Goal: Transaction & Acquisition: Purchase product/service

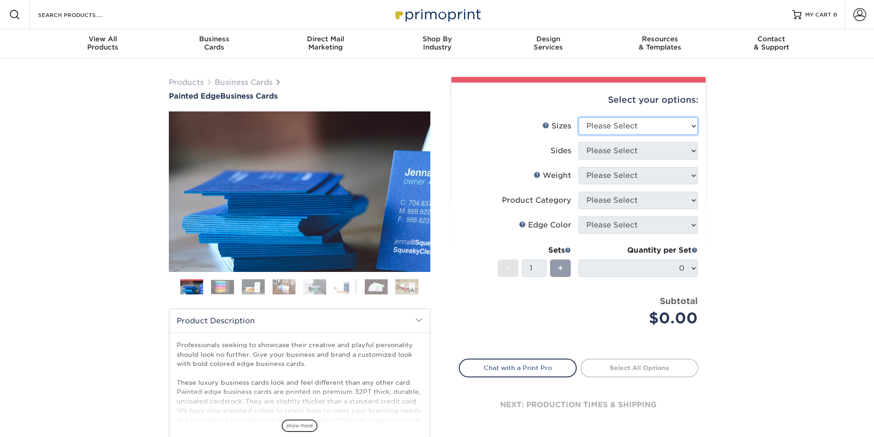
click at [619, 125] on select "Please Select 2" x 3.5" - Standard 2.125" x 3.375" - European 2.5" x 2.5" - Squ…" at bounding box center [638, 125] width 119 height 17
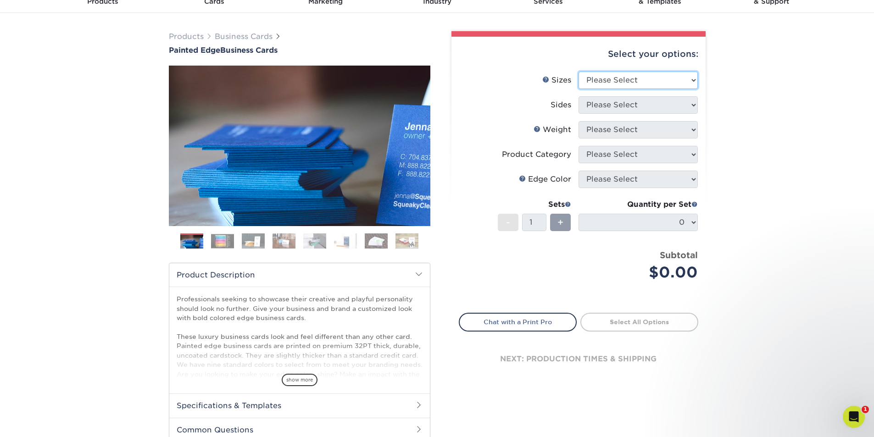
click at [614, 76] on select "Please Select 2" x 3.5" - Standard 2.125" x 3.375" - European 2.5" x 2.5" - Squ…" at bounding box center [638, 80] width 119 height 17
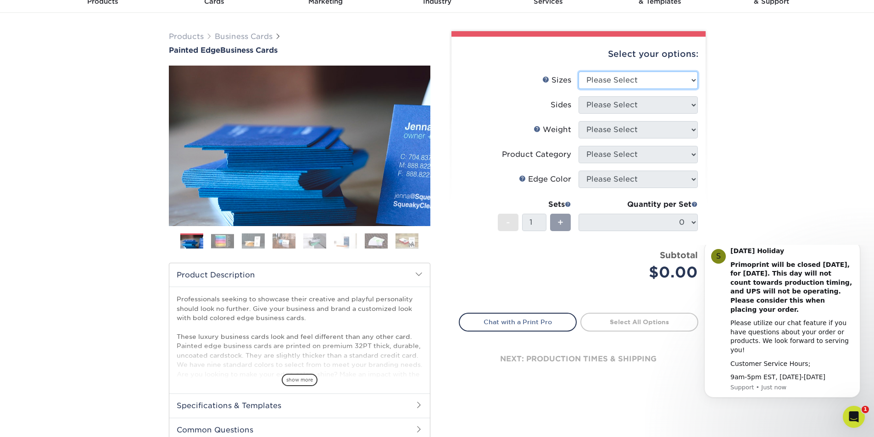
select select "2.00x3.50"
click at [579, 72] on select "Please Select 2" x 3.5" - Standard 2.125" x 3.375" - European 2.5" x 2.5" - Squ…" at bounding box center [638, 80] width 119 height 17
click at [613, 111] on select "Please Select Print Both Sides Print Front Only" at bounding box center [638, 104] width 119 height 17
select select "13abbda7-1d64-4f25-8bb2-c179b224825d"
click at [579, 96] on select "Please Select Print Both Sides Print Front Only" at bounding box center [638, 104] width 119 height 17
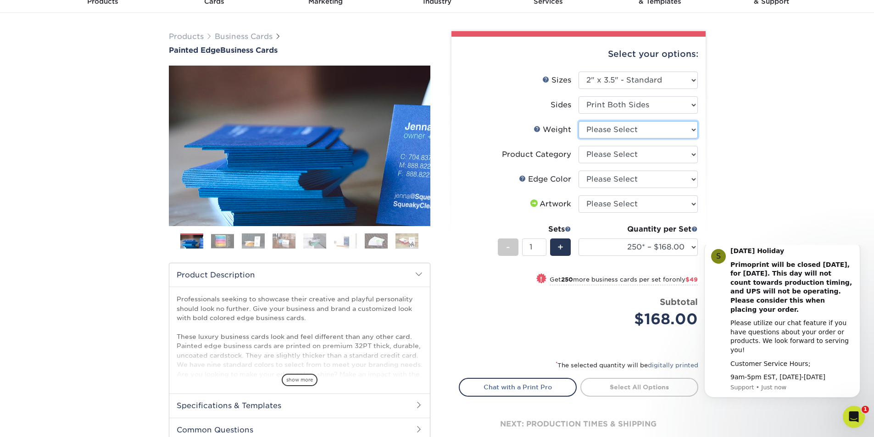
click at [640, 131] on select "Please Select 32PTUC" at bounding box center [638, 129] width 119 height 17
select select "32PTUC"
click at [579, 121] on select "Please Select 32PTUC" at bounding box center [638, 129] width 119 height 17
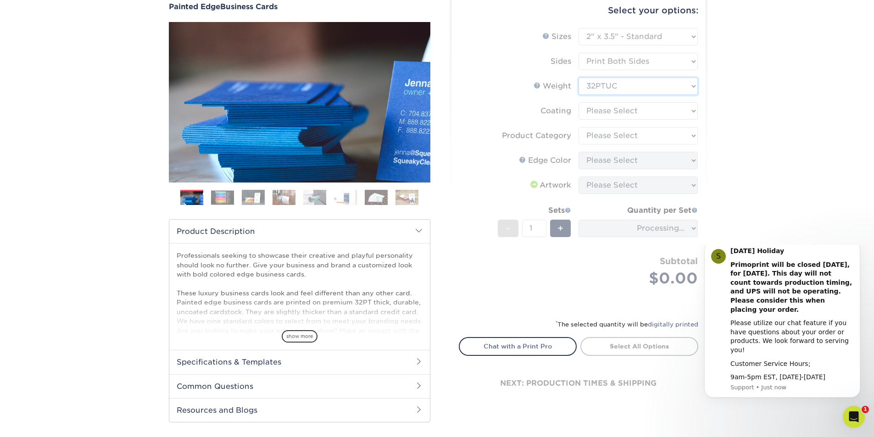
scroll to position [92, 0]
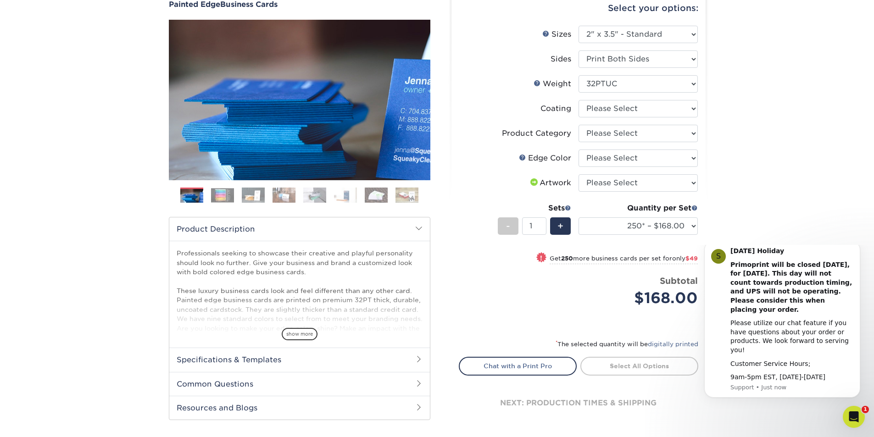
click at [221, 200] on img at bounding box center [222, 195] width 23 height 14
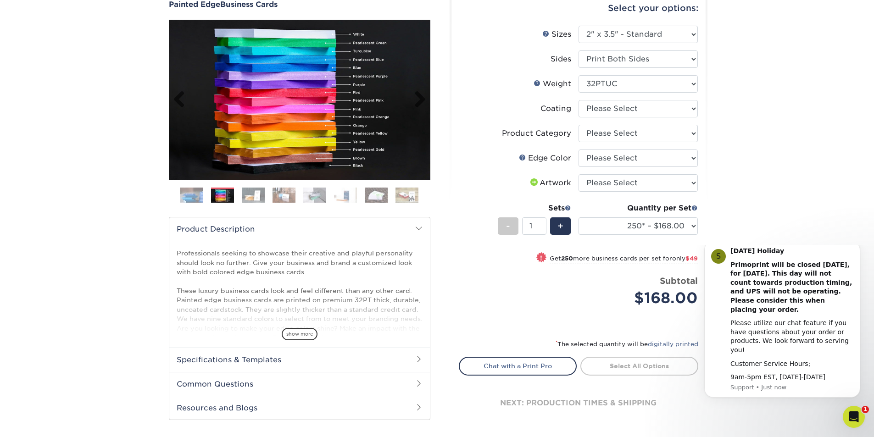
click at [274, 122] on img at bounding box center [299, 100] width 261 height 161
click at [250, 195] on img at bounding box center [253, 195] width 23 height 16
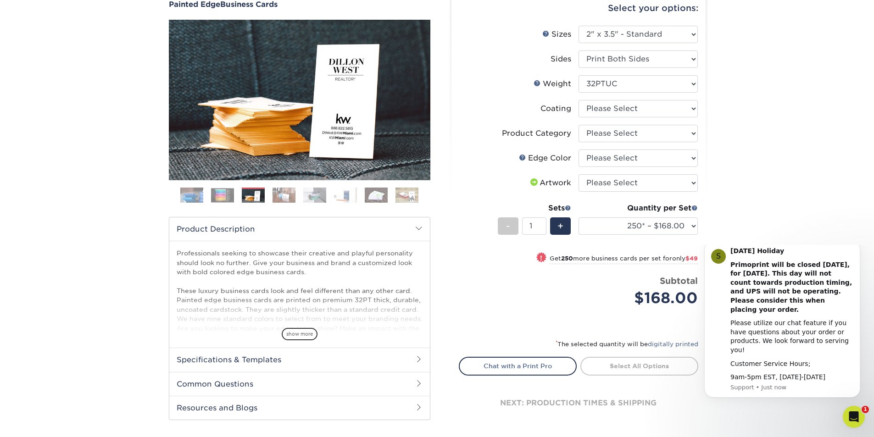
click at [281, 195] on img at bounding box center [284, 195] width 23 height 16
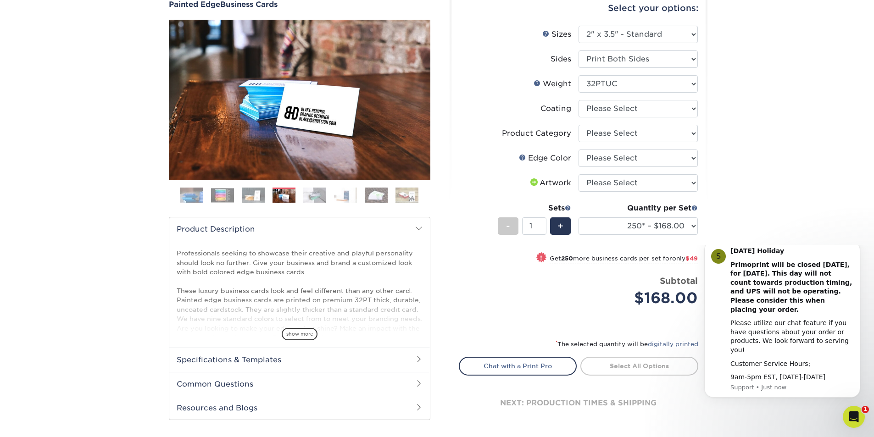
click at [313, 191] on img at bounding box center [314, 195] width 23 height 16
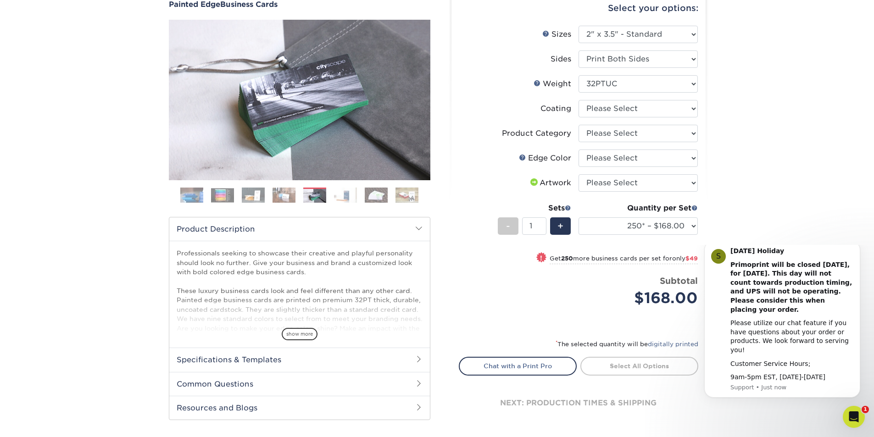
click at [350, 193] on img at bounding box center [345, 195] width 23 height 16
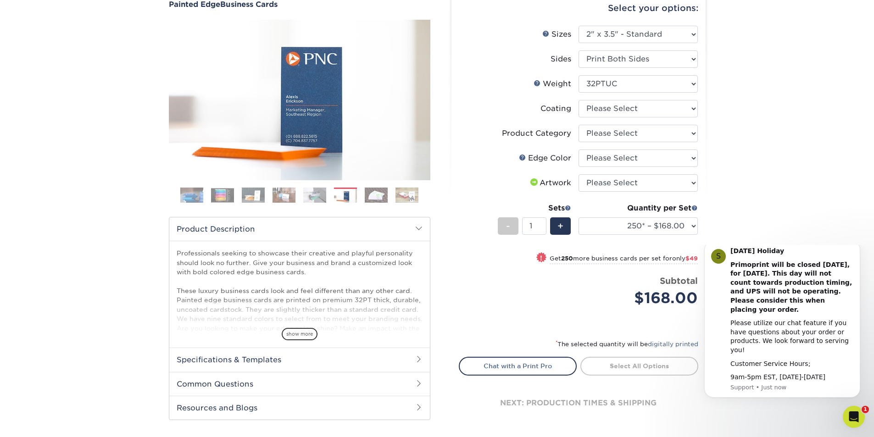
click at [368, 196] on img at bounding box center [376, 195] width 23 height 16
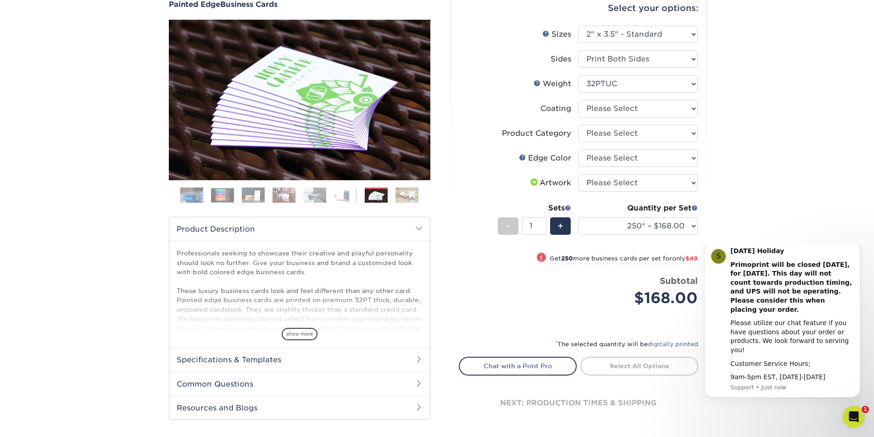
click at [400, 195] on img at bounding box center [406, 195] width 23 height 16
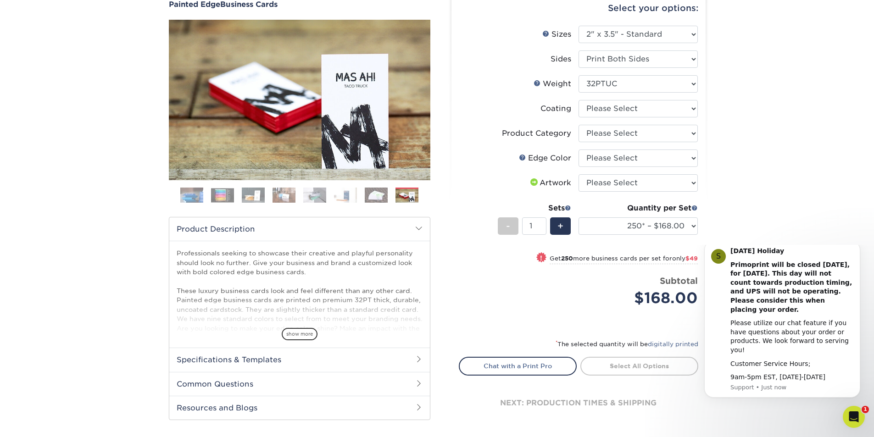
click at [239, 198] on ol at bounding box center [299, 199] width 261 height 22
click at [232, 198] on img at bounding box center [222, 195] width 23 height 14
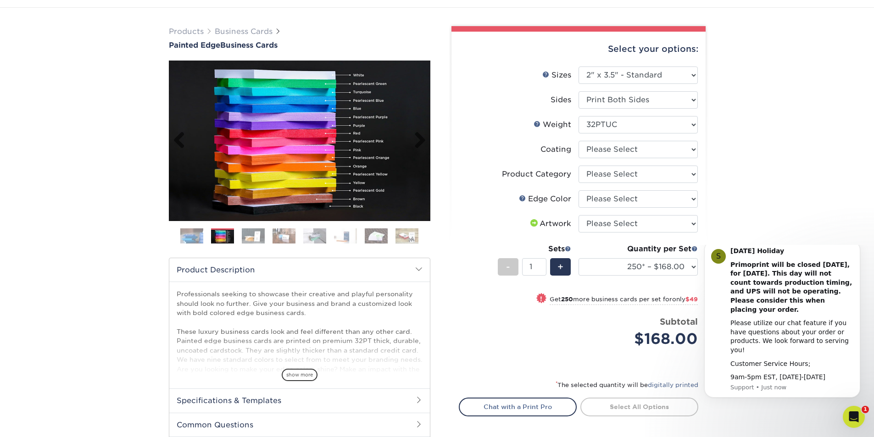
scroll to position [46, 0]
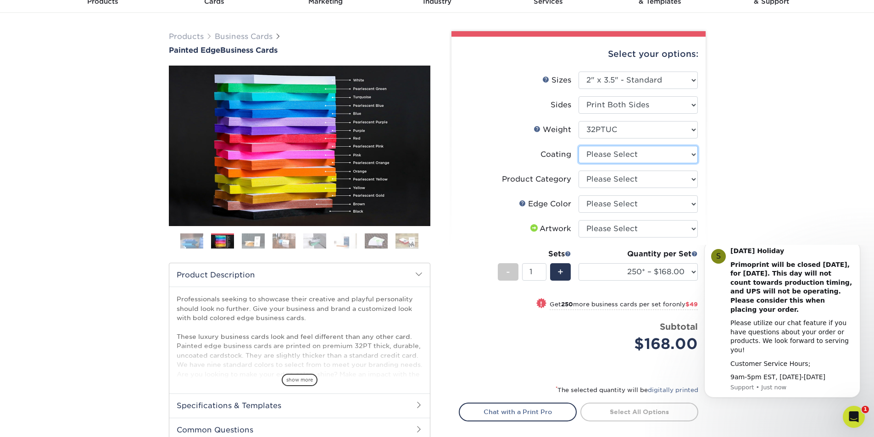
click at [609, 158] on select at bounding box center [638, 154] width 119 height 17
select select "3e7618de-abca-4bda-9f97-8b9129e913d8"
click at [579, 146] on select at bounding box center [638, 154] width 119 height 17
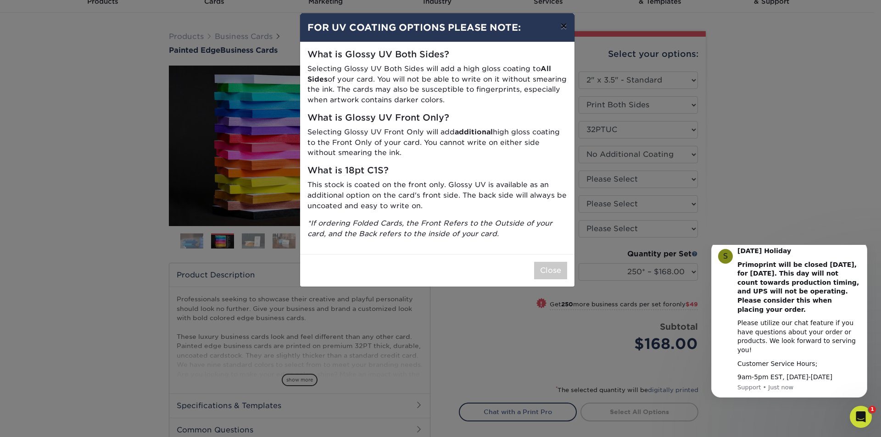
click at [562, 30] on button "×" at bounding box center [563, 26] width 21 height 26
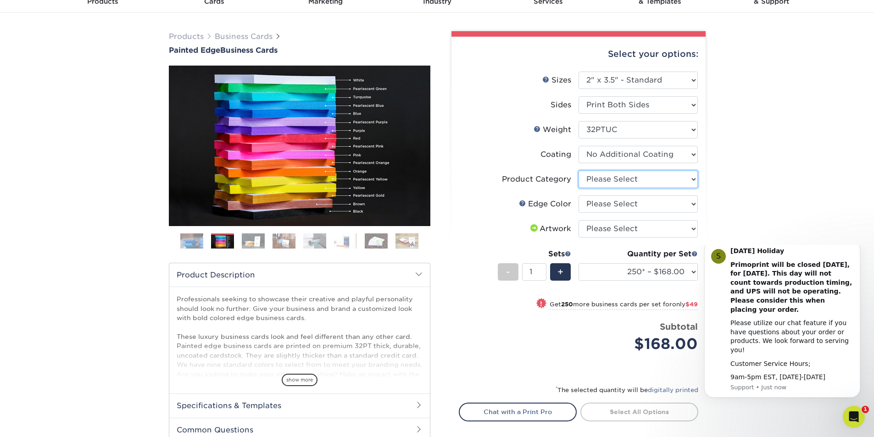
click at [617, 178] on select "Please Select Business Cards" at bounding box center [638, 179] width 119 height 17
select select "3b5148f1-0588-4f88-a218-97bcfdce65c1"
click at [579, 171] on select "Please Select Business Cards" at bounding box center [638, 179] width 119 height 17
click at [620, 204] on select "Please Select Charcoal Black Brown Blue Pearlescent Blue Pearlescent Gold Pearl…" at bounding box center [638, 203] width 119 height 17
select select "a1dd4f78-e5b3-498e-8232-956f7b80f10f"
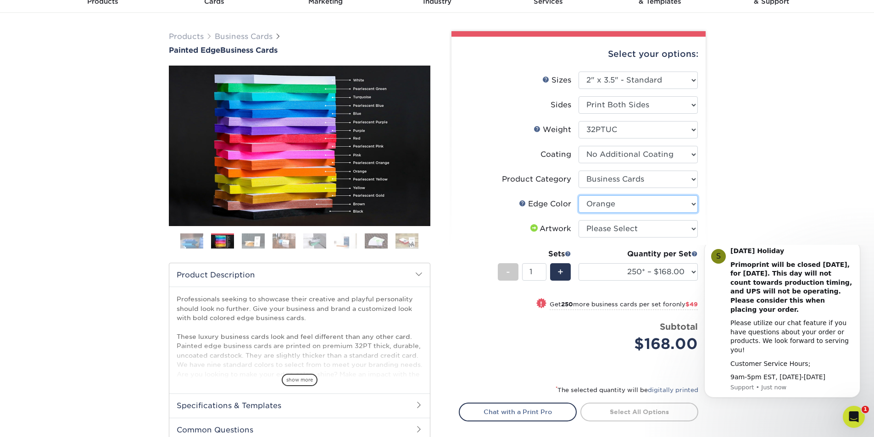
click at [579, 195] on select "Please Select Charcoal Black Brown Blue Pearlescent Blue Pearlescent Gold Pearl…" at bounding box center [638, 203] width 119 height 17
click at [619, 229] on select "Please Select I will upload files I need a design - $100" at bounding box center [638, 228] width 119 height 17
select select "upload"
click at [579, 220] on select "Please Select I will upload files I need a design - $100" at bounding box center [638, 228] width 119 height 17
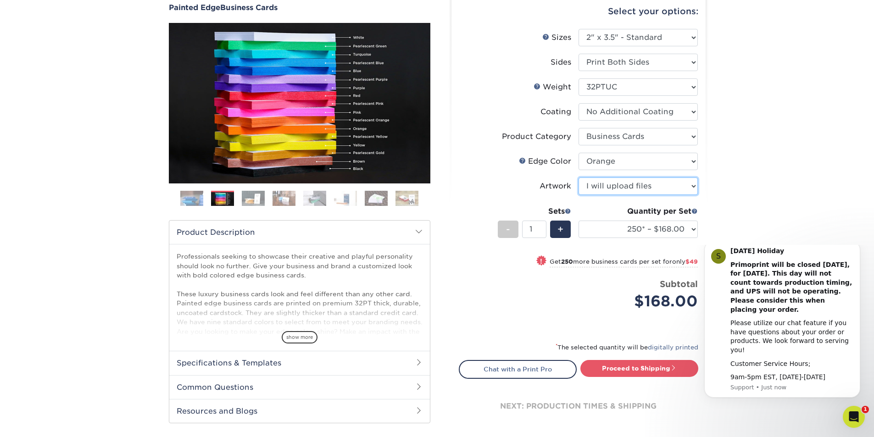
scroll to position [92, 0]
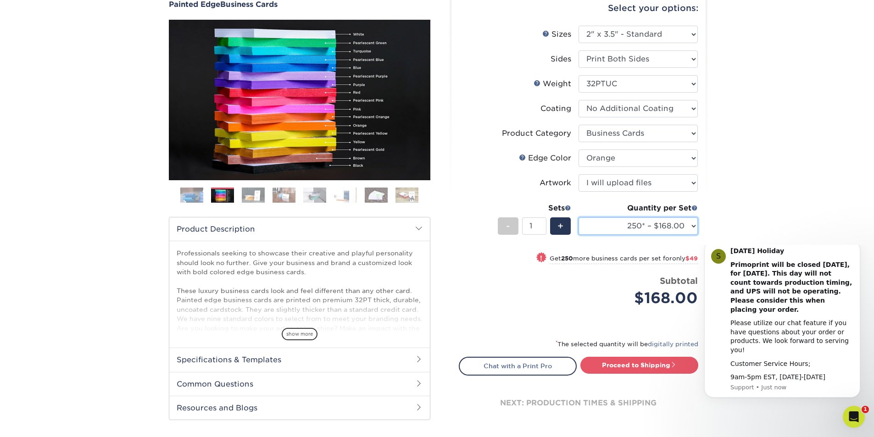
click at [674, 224] on select "250* – $168.00 500* – $217.00 1000* – $339.00" at bounding box center [638, 225] width 119 height 17
click at [579, 217] on select "250* – $168.00 500* – $217.00 1000* – $339.00" at bounding box center [638, 225] width 119 height 17
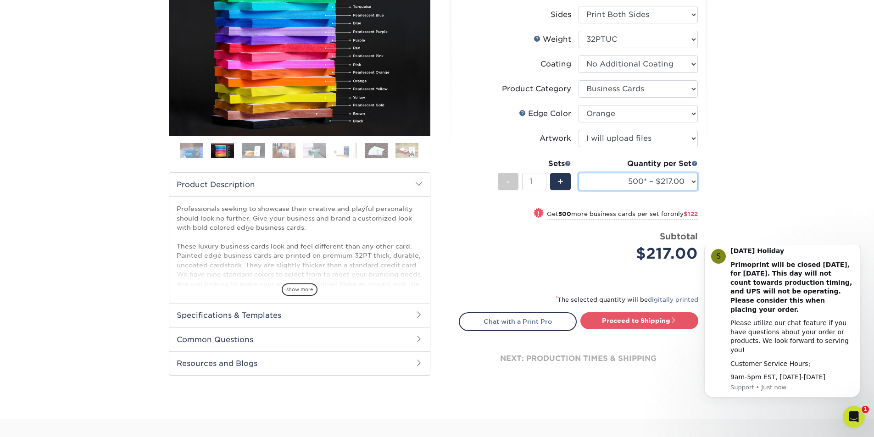
scroll to position [138, 0]
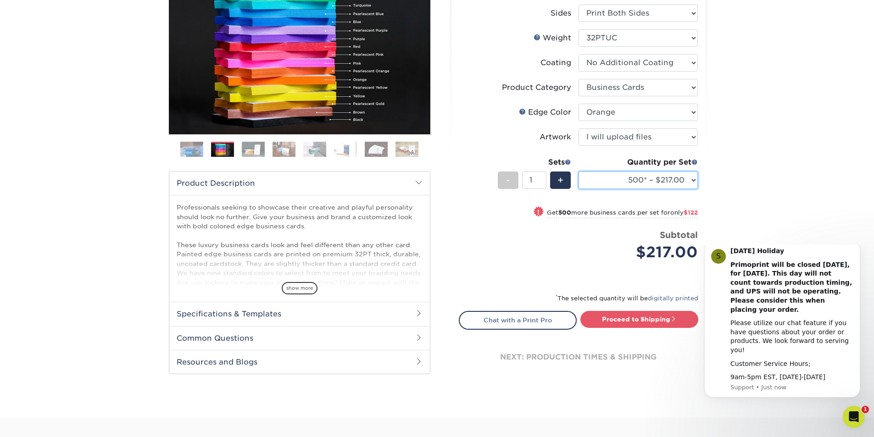
click at [672, 186] on select "250* – $168.00 500* – $217.00 1000* – $339.00" at bounding box center [638, 180] width 119 height 17
click at [724, 186] on div "Products Business Cards Painted Edge Business Cards Previous Next" at bounding box center [437, 169] width 874 height 497
click at [684, 175] on select "250* – $168.00 500* – $217.00 1000* – $339.00" at bounding box center [638, 180] width 119 height 17
click at [579, 172] on select "250* – $168.00 500* – $217.00 1000* – $339.00" at bounding box center [638, 180] width 119 height 17
click at [730, 178] on div "Products Business Cards Painted Edge Business Cards Previous Next" at bounding box center [437, 169] width 874 height 497
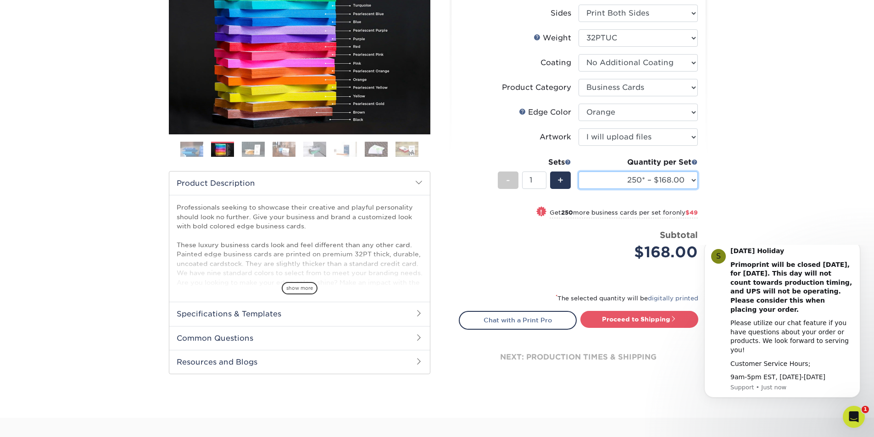
click at [697, 183] on select "250* – $168.00 500* – $217.00 1000* – $339.00" at bounding box center [638, 180] width 119 height 17
select select "500* – $217.00"
click at [579, 172] on select "250* – $168.00 500* – $217.00 1000* – $339.00" at bounding box center [638, 180] width 119 height 17
click at [744, 185] on div "Products Business Cards Painted Edge Business Cards Previous Next" at bounding box center [437, 169] width 874 height 497
click at [692, 181] on select "250* – $168.00 500* – $217.00 1000* – $339.00" at bounding box center [638, 180] width 119 height 17
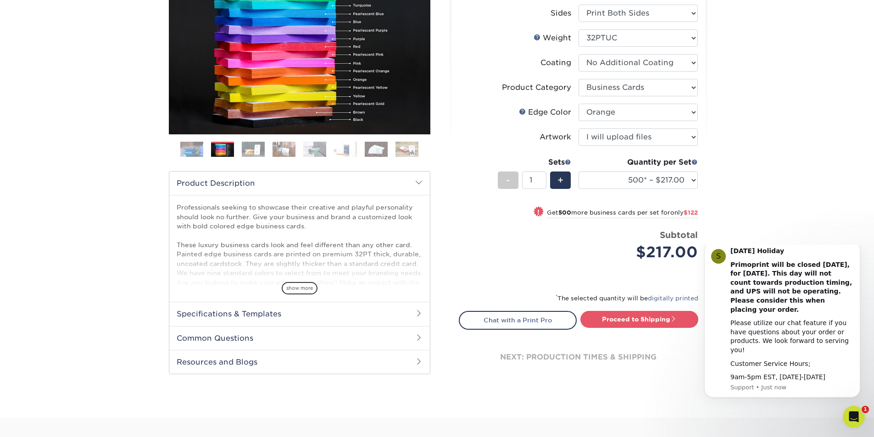
click at [732, 188] on div "Products Business Cards Painted Edge Business Cards Previous Next" at bounding box center [437, 169] width 874 height 497
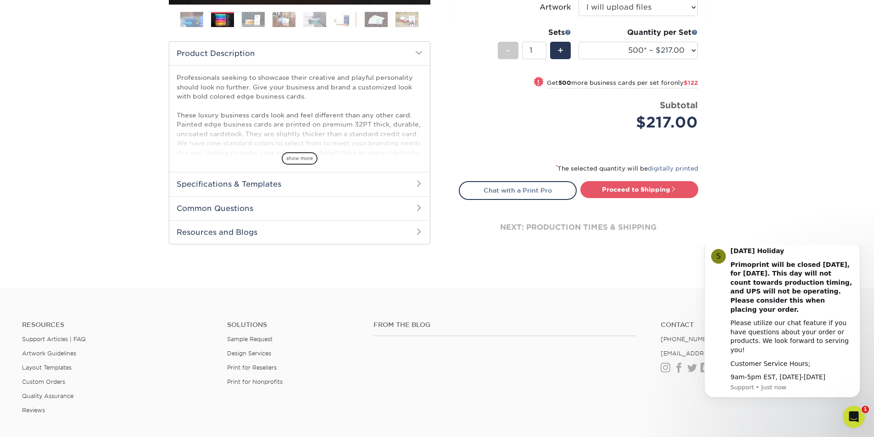
scroll to position [275, 0]
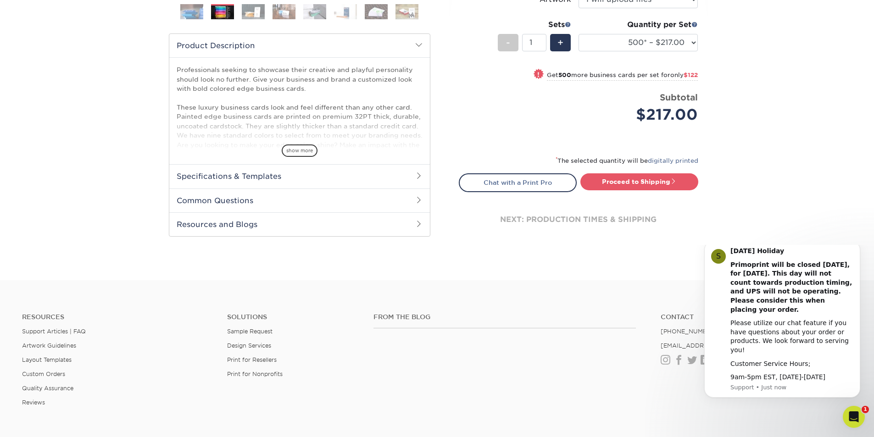
click at [400, 175] on h2 "Specifications & Templates" at bounding box center [299, 176] width 261 height 24
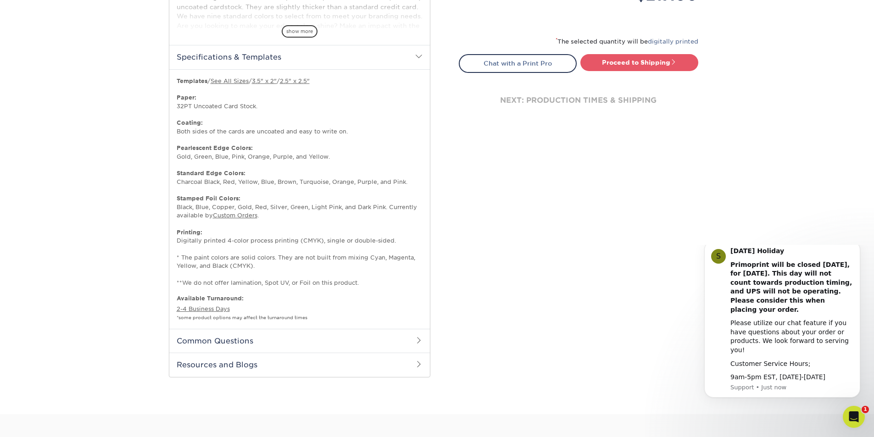
scroll to position [413, 0]
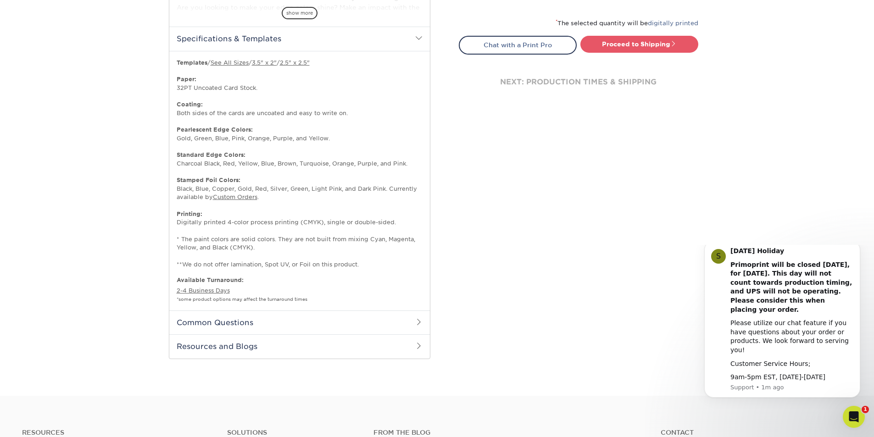
click at [401, 319] on h2 "Common Questions" at bounding box center [299, 323] width 261 height 24
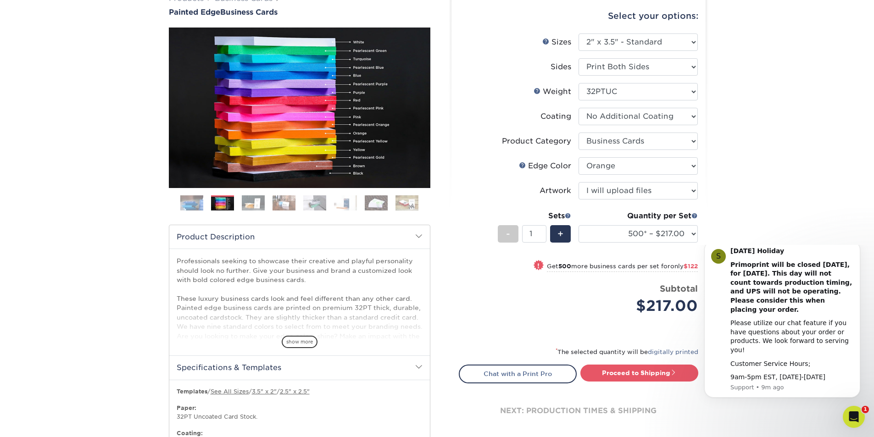
scroll to position [0, 0]
